Goal: Transaction & Acquisition: Purchase product/service

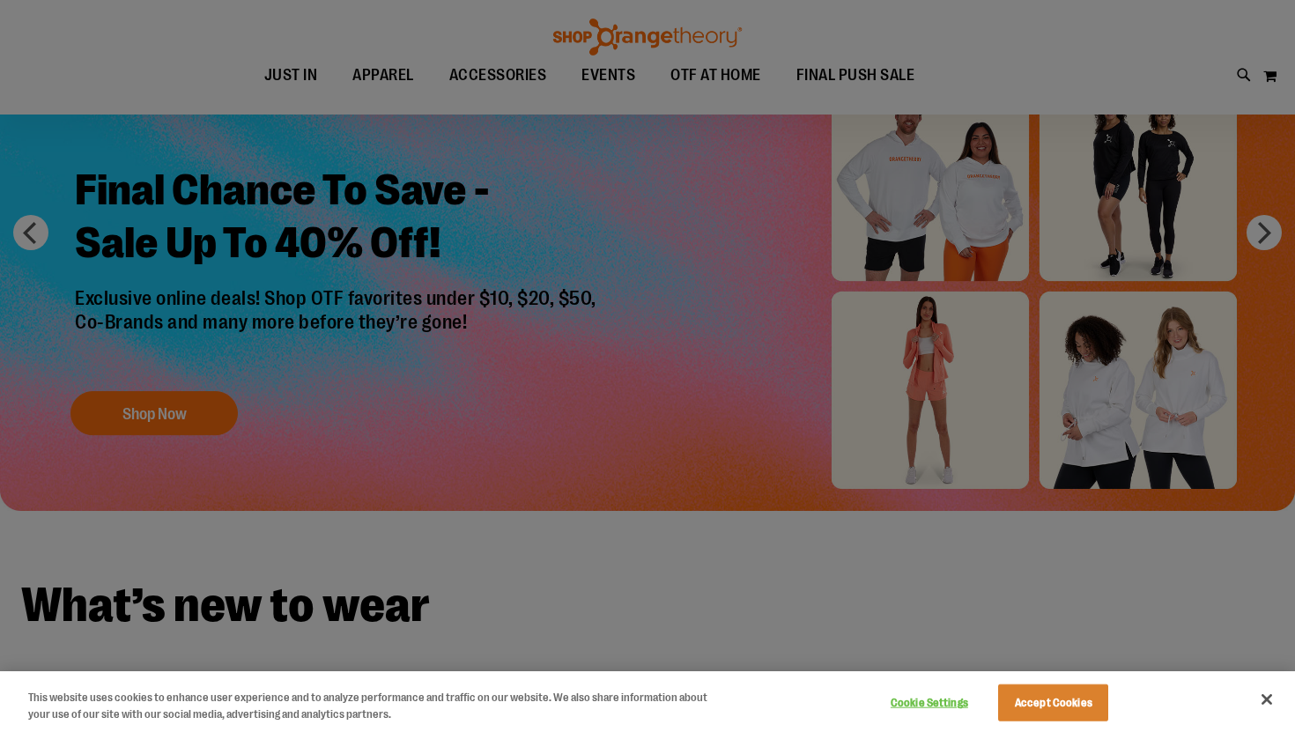
scroll to position [148, 0]
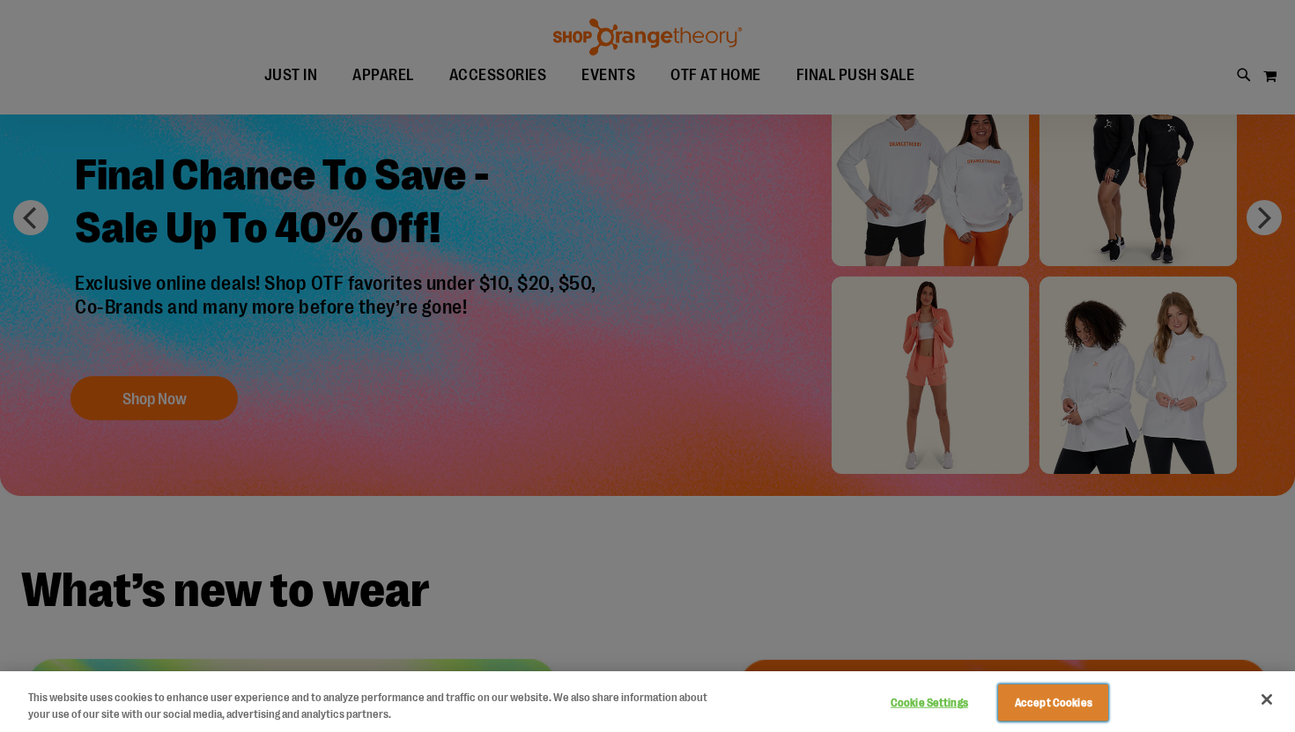
click at [1048, 699] on button "Accept Cookies" at bounding box center [1053, 703] width 110 height 37
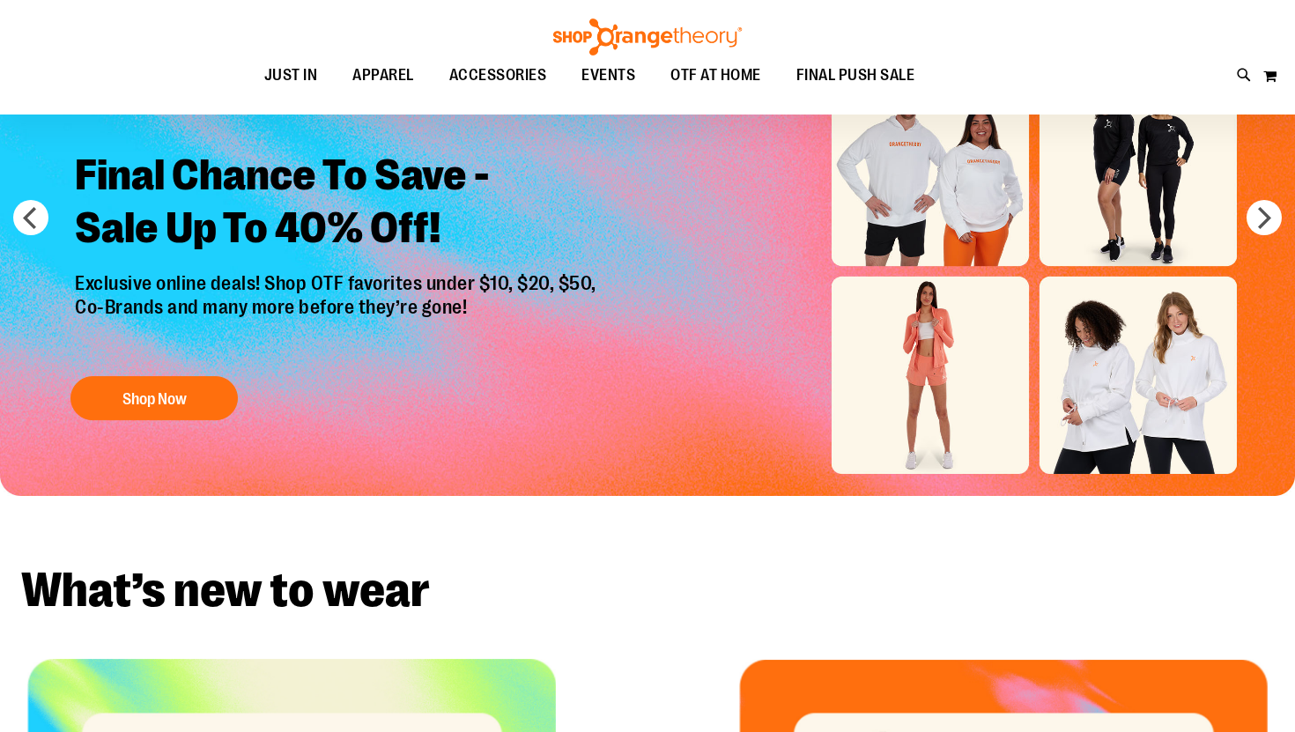
scroll to position [0, 0]
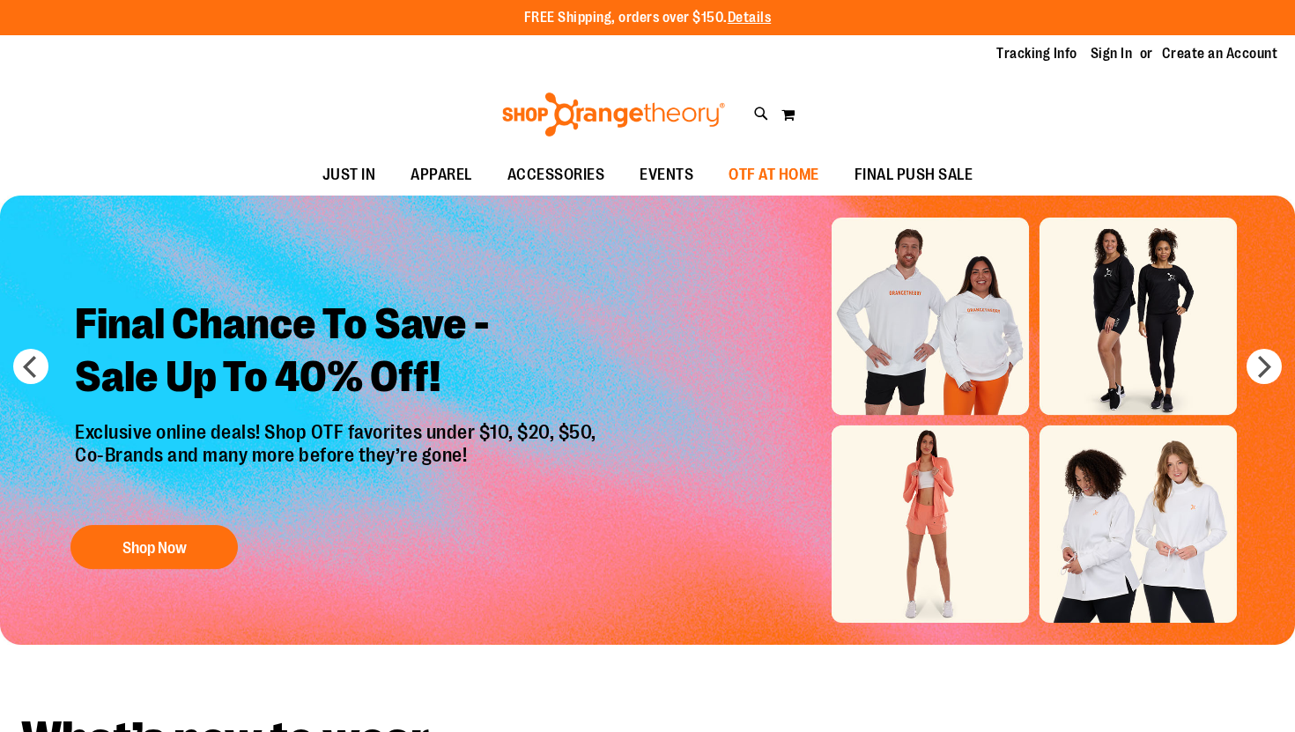
click at [772, 171] on span "OTF AT HOME" at bounding box center [774, 175] width 91 height 40
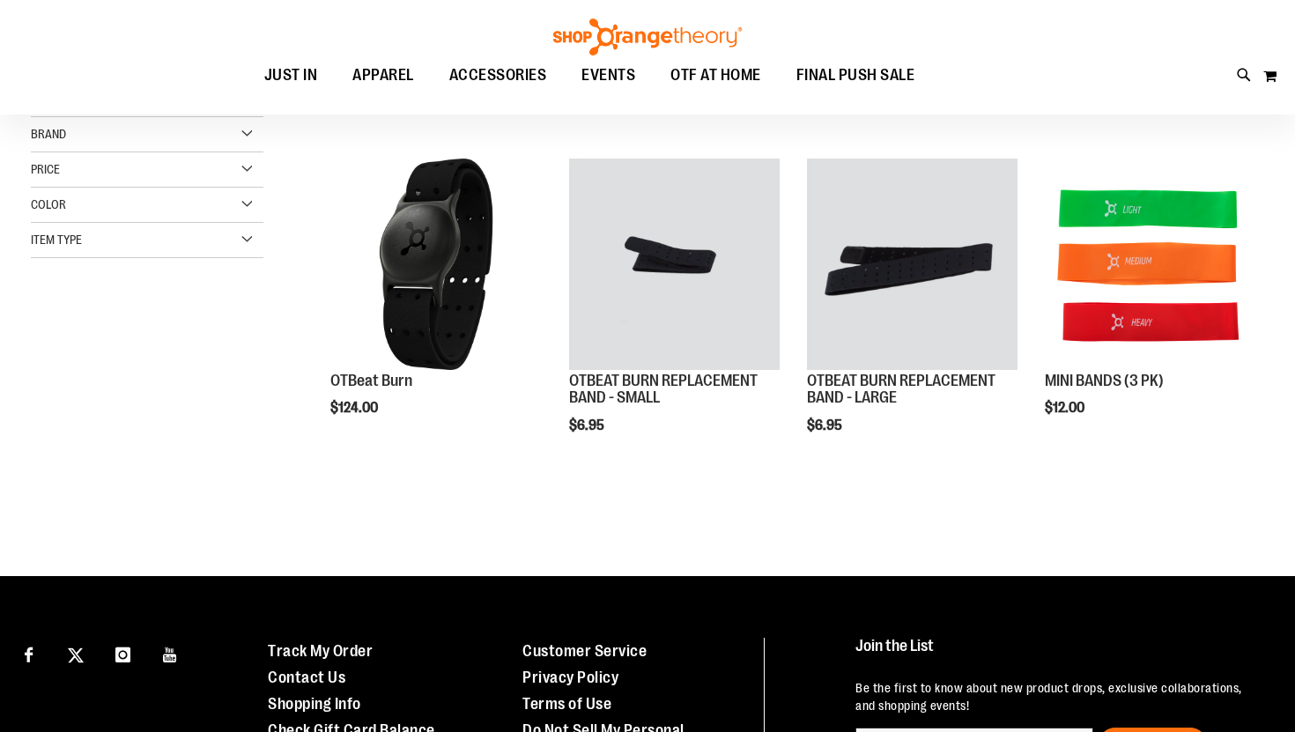
scroll to position [205, 0]
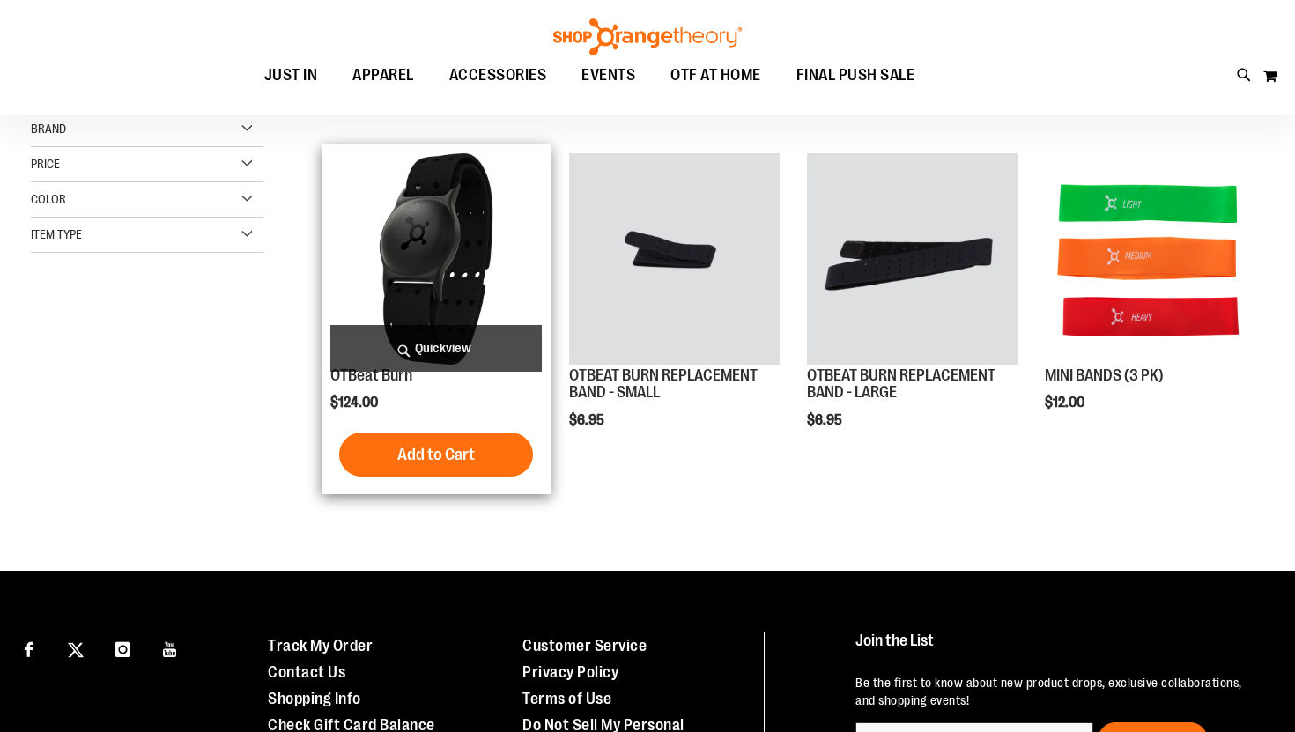
click at [489, 321] on img "product" at bounding box center [435, 258] width 211 height 211
